Goal: Communication & Community: Share content

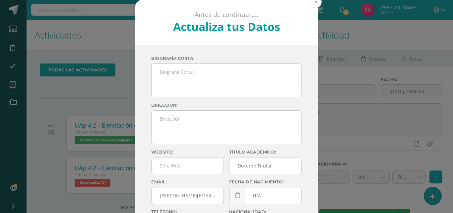
click at [311, 3] on button at bounding box center [316, 2] width 12 height 12
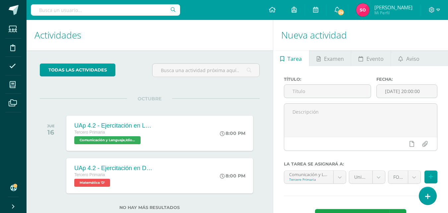
click at [182, 32] on h1 "Actividades" at bounding box center [150, 35] width 231 height 30
click at [429, 199] on icon at bounding box center [428, 196] width 6 height 8
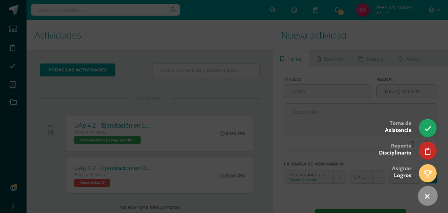
click at [429, 199] on link at bounding box center [427, 195] width 27 height 27
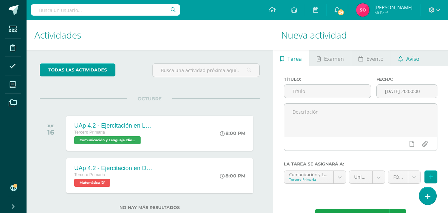
click at [422, 57] on link "Aviso" at bounding box center [409, 58] width 36 height 16
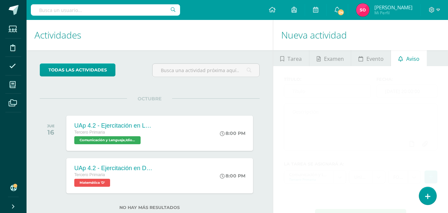
scroll to position [18, 0]
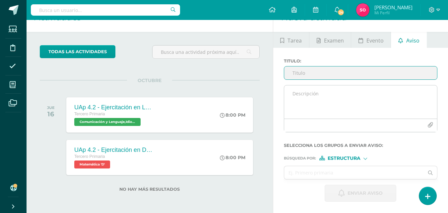
click at [328, 102] on textarea at bounding box center [360, 101] width 153 height 33
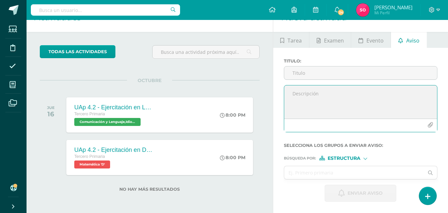
paste textarea "Estimados padres de familia: Les informamos que su hijo [PERSON_NAME] actualmen…"
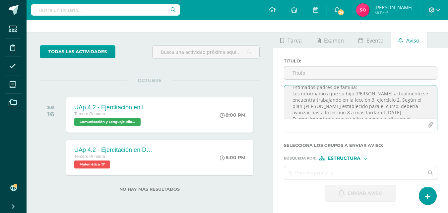
scroll to position [0, 0]
click at [369, 106] on textarea "Estimados padres de familia: Les informamos que su hijo [PERSON_NAME] actualmen…" at bounding box center [360, 101] width 153 height 33
click at [397, 106] on textarea "Estimados padres de familia: Les informamos que su hijo [PERSON_NAME] actualmen…" at bounding box center [360, 101] width 153 height 33
type textarea "Estimados padres de familia: Les informamos que su hijo [PERSON_NAME] actualmen…"
click at [430, 126] on icon "button" at bounding box center [431, 125] width 6 height 6
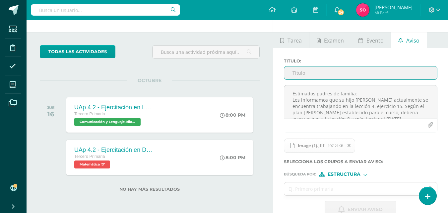
click at [337, 72] on input "Titulo :" at bounding box center [360, 72] width 153 height 13
type input "A"
click at [352, 73] on input "Reporte de lectura [DATE] [DATE]" at bounding box center [360, 72] width 153 height 13
click at [394, 72] on input "Reporte de lectura [DATE] [DATE] 15 de octurbre" at bounding box center [360, 72] width 153 height 13
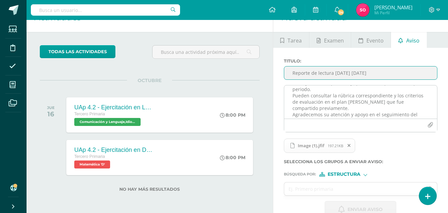
scroll to position [66, 0]
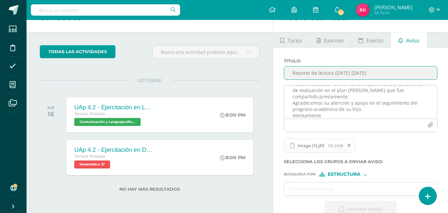
type input "Reporte de lectura [DATE] [DATE]"
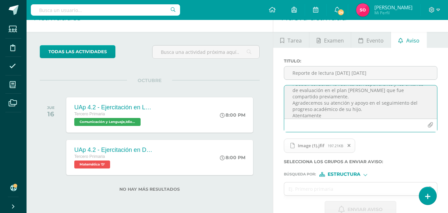
click at [335, 97] on textarea "Estimados padres de familia: Les informamos que su hijo [PERSON_NAME] actualmen…" at bounding box center [360, 101] width 153 height 33
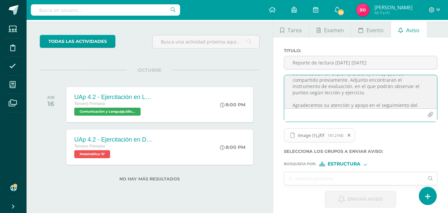
scroll to position [34, 0]
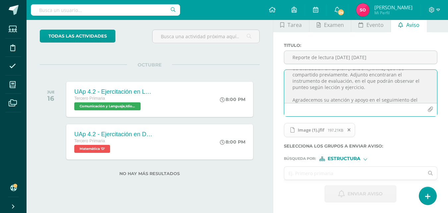
type textarea "Estimados padres de familia: Les informamos que su hijo [PERSON_NAME] actualmen…"
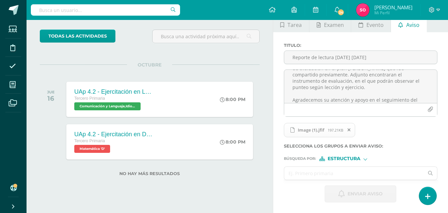
click at [321, 171] on input "text" at bounding box center [354, 173] width 140 height 13
click at [334, 174] on input "[PERSON_NAME]" at bounding box center [354, 173] width 140 height 13
type input "[PERSON_NAME]"
click at [342, 158] on span "Estructura" at bounding box center [344, 159] width 33 height 4
click at [346, 178] on span "Persona" at bounding box center [347, 176] width 24 height 4
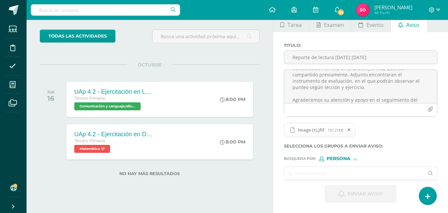
click at [339, 174] on input "text" at bounding box center [354, 173] width 140 height 13
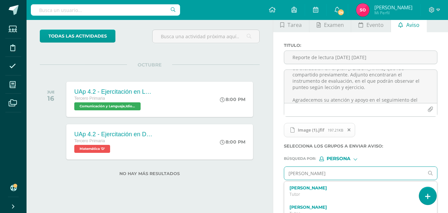
type input "[PERSON_NAME]"
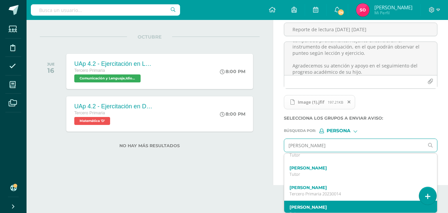
scroll to position [0, 0]
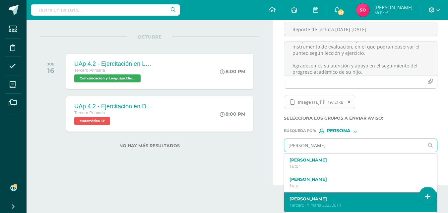
click at [344, 202] on p "Tercero Primaria 20230014" at bounding box center [358, 205] width 137 height 6
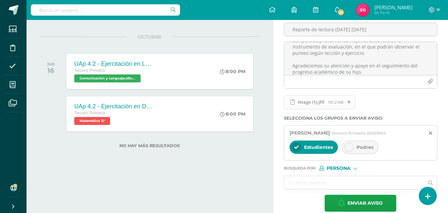
click at [359, 146] on span "Padres" at bounding box center [365, 147] width 17 height 6
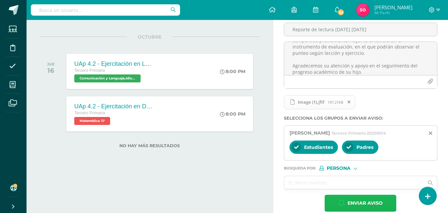
click at [364, 200] on span "Enviar aviso" at bounding box center [365, 203] width 35 height 16
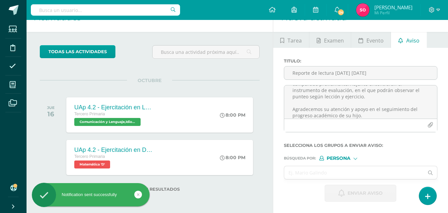
scroll to position [18, 0]
